Goal: Check status: Check status

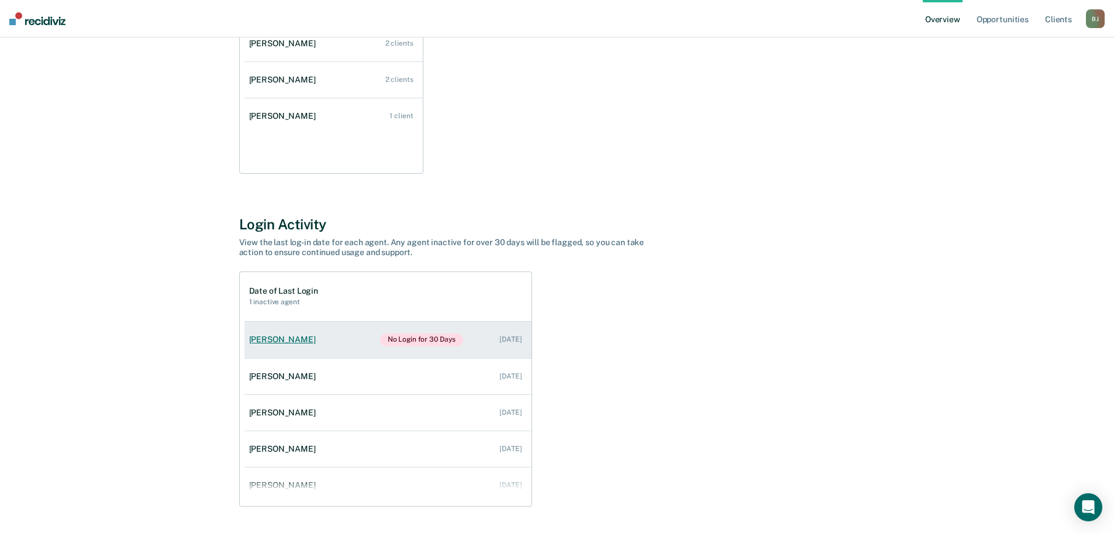
click at [347, 338] on link "[PERSON_NAME] No Login for 30 Days [DATE]" at bounding box center [388, 340] width 287 height 36
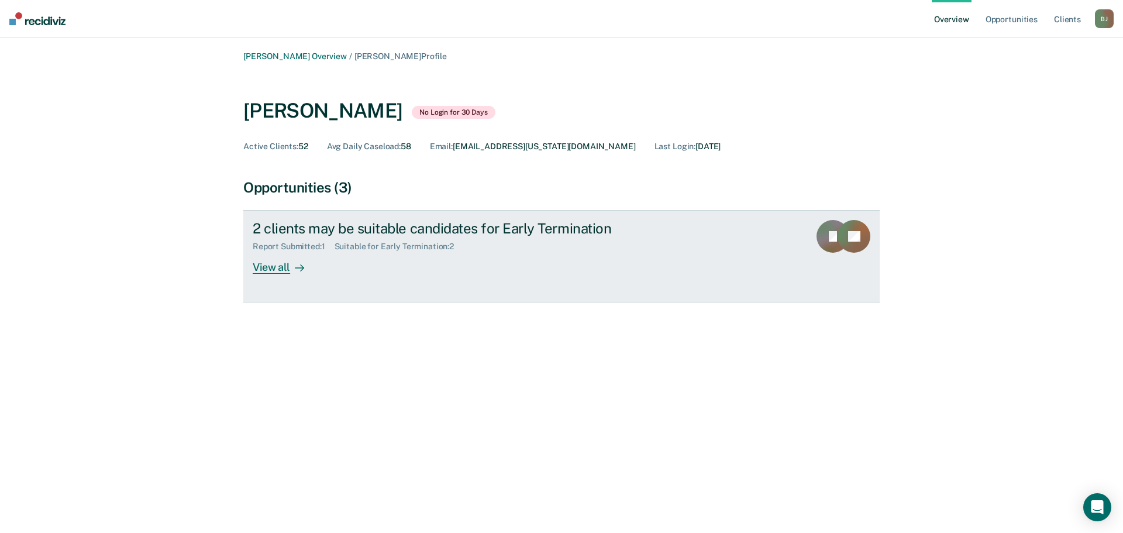
click at [283, 270] on div "View all" at bounding box center [286, 263] width 66 height 23
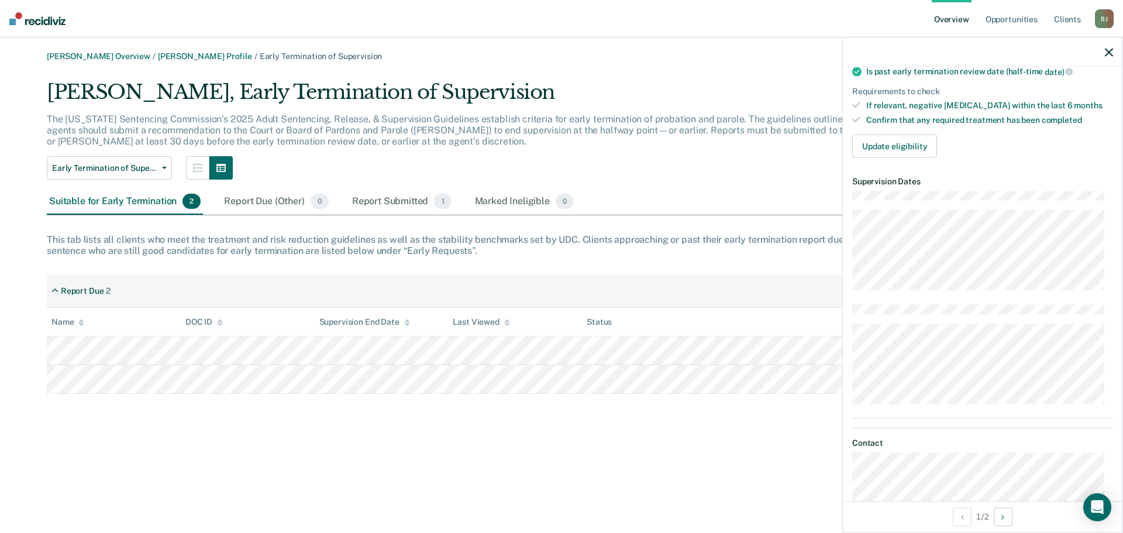
scroll to position [142, 0]
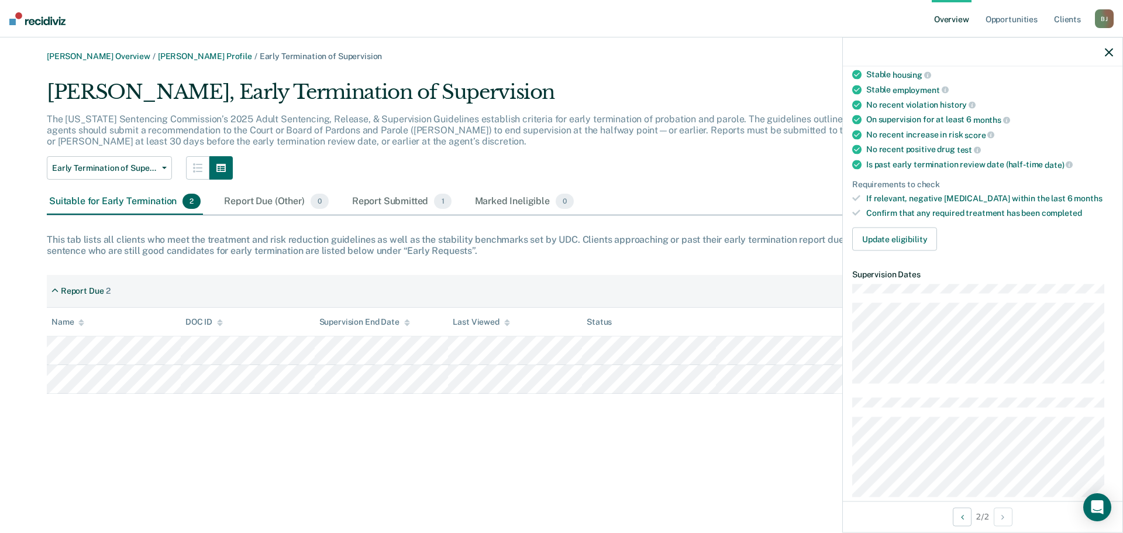
click at [491, 321] on div "Last Viewed" at bounding box center [481, 322] width 57 height 10
click at [485, 322] on div "Last Viewed" at bounding box center [481, 322] width 57 height 10
click at [924, 241] on button "Update eligibility" at bounding box center [894, 238] width 85 height 23
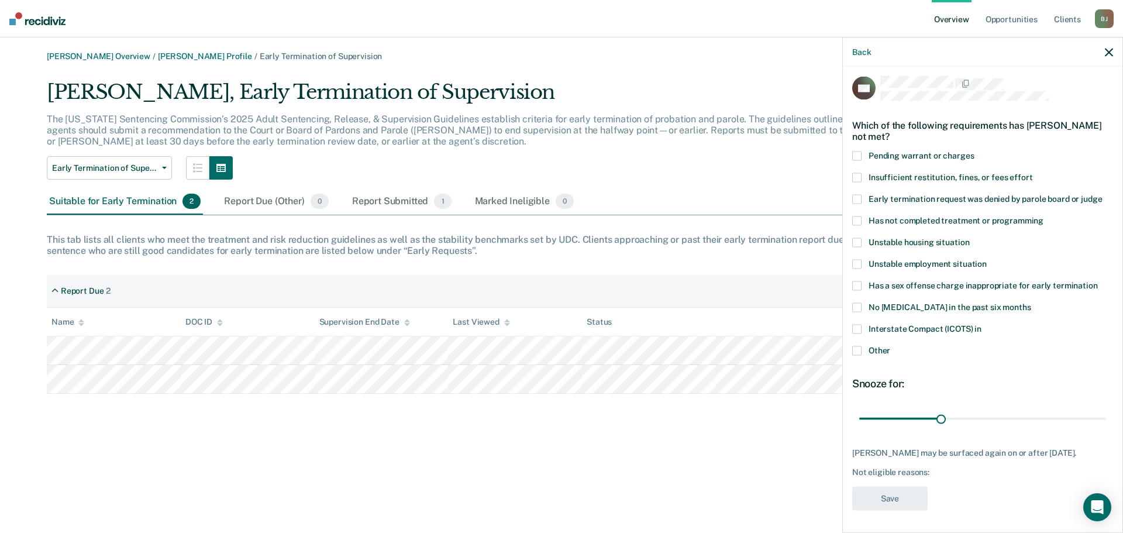
click at [1109, 53] on icon "button" at bounding box center [1109, 52] width 8 height 8
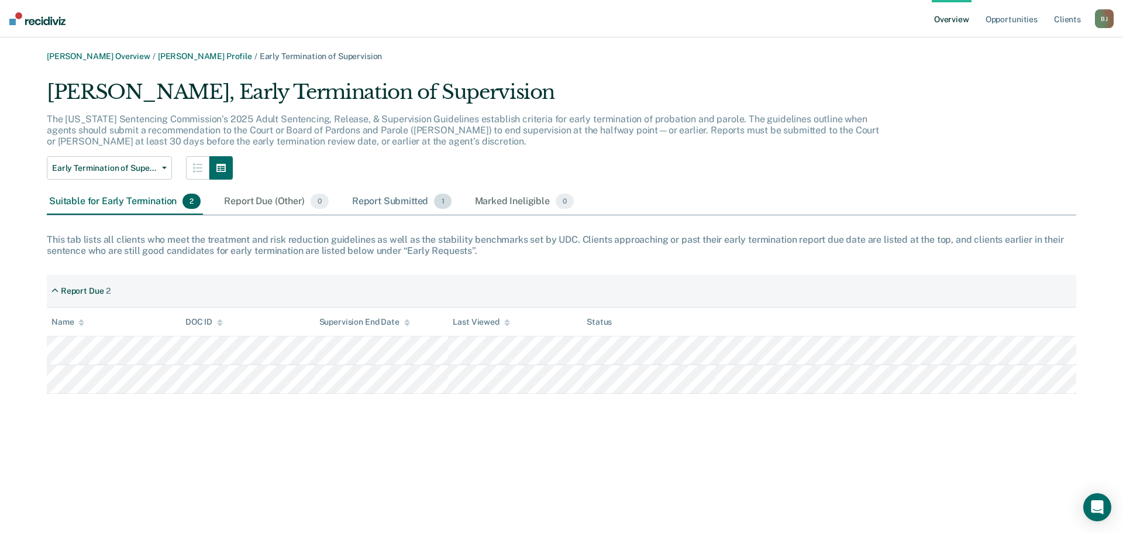
click at [431, 202] on div "Report Submitted 1" at bounding box center [402, 202] width 104 height 26
